Goal: Communication & Community: Answer question/provide support

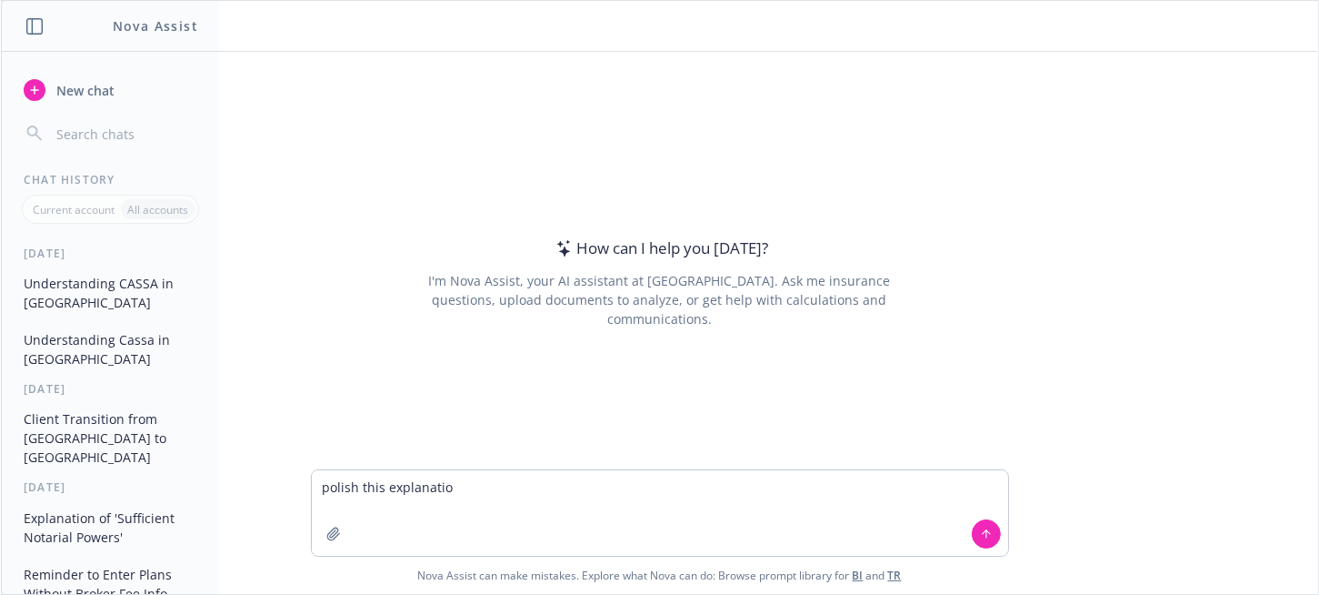
type textarea "polish this explanation"
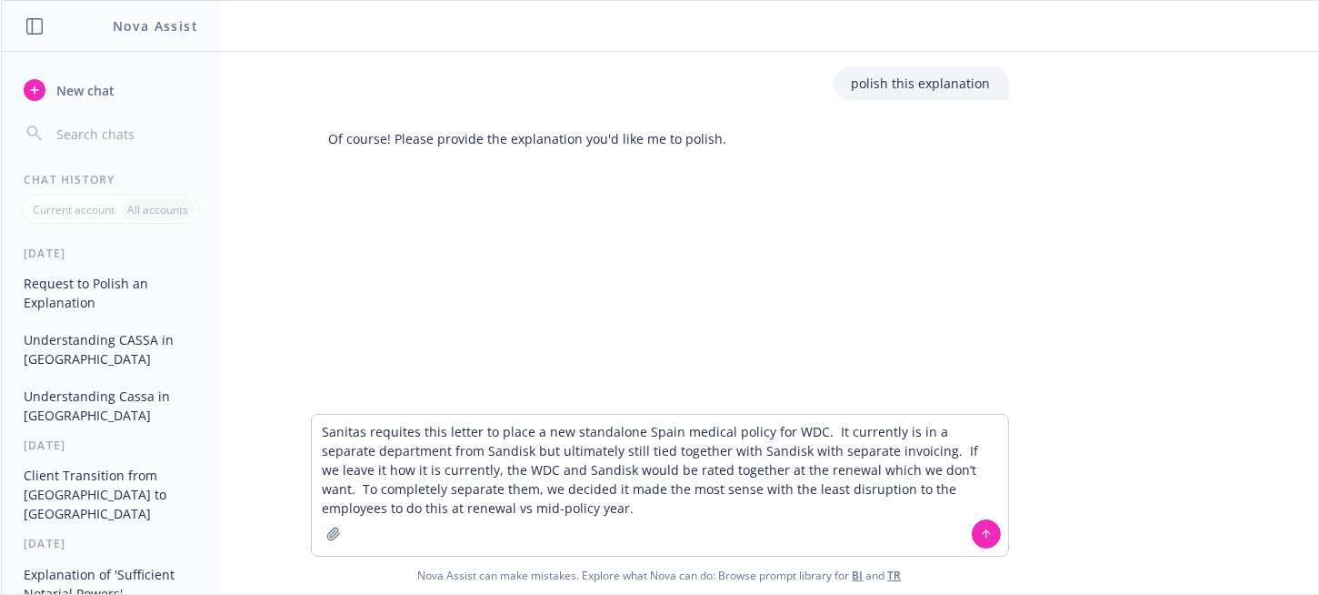
type textarea "Sanitas requites this letter to place a new standalone Spain medical policy for…"
click at [984, 527] on icon at bounding box center [986, 533] width 13 height 13
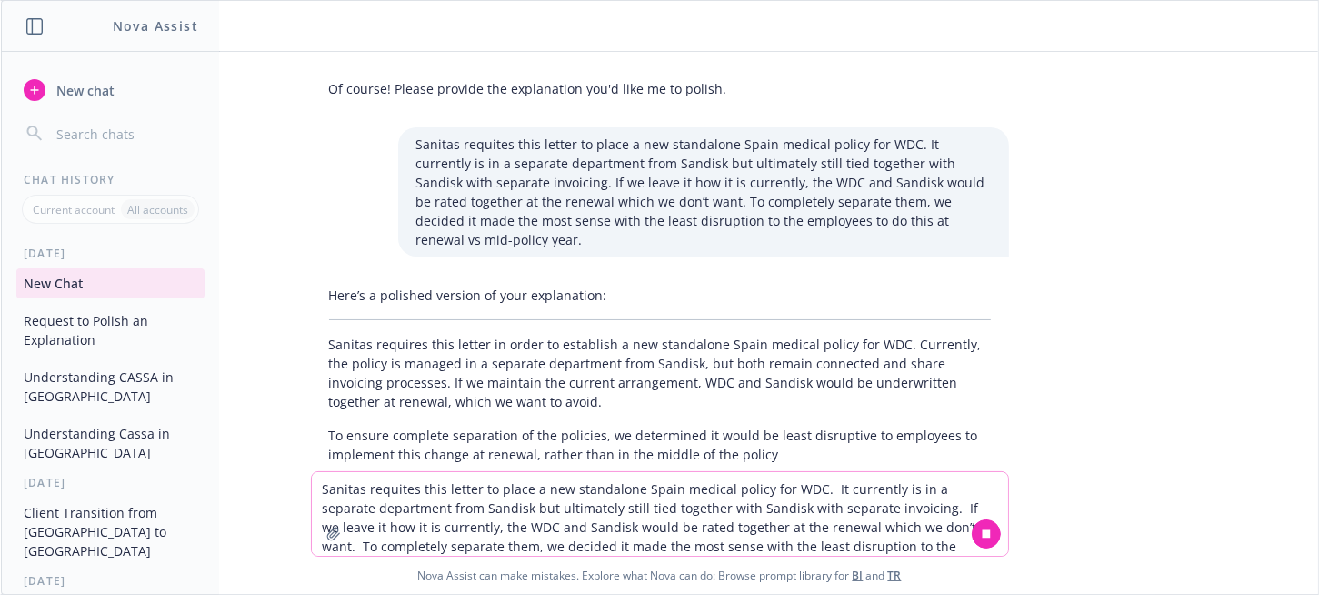
scroll to position [93, 0]
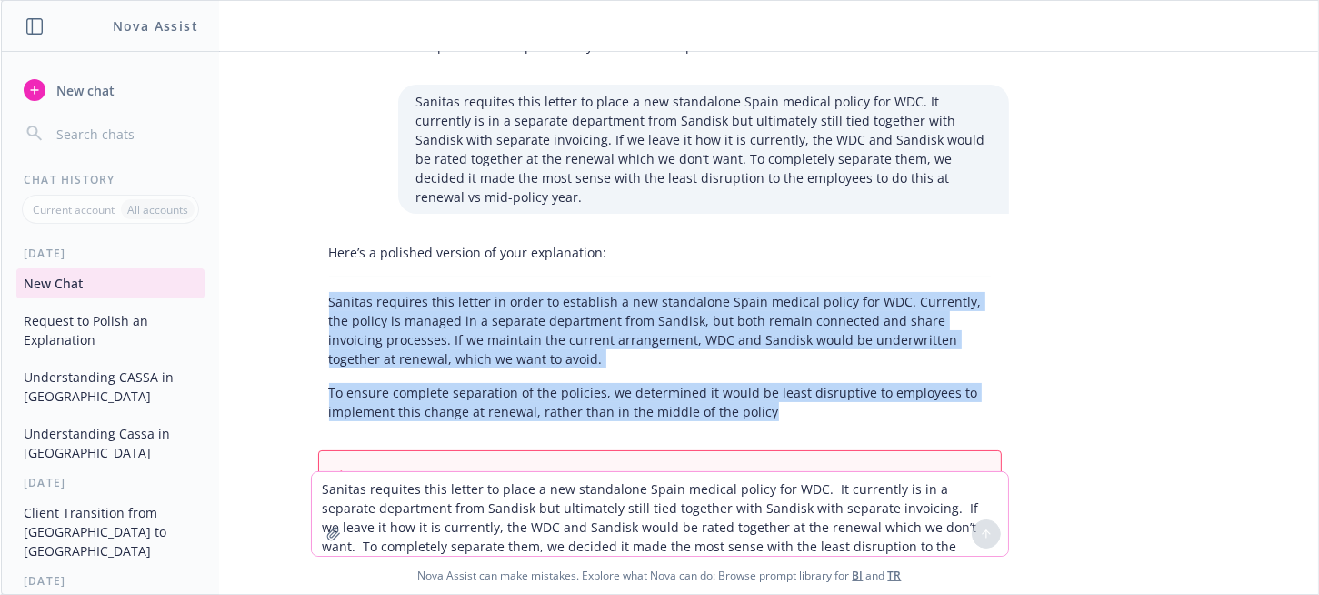
drag, startPoint x: 316, startPoint y: 304, endPoint x: 798, endPoint y: 425, distance: 496.9
click at [798, 425] on div "Here’s a polished version of your explanation: Sanitas requires this letter in …" at bounding box center [660, 332] width 698 height 193
copy div "Sanitas requires this letter in order to establish a new standalone Spain medic…"
